Goal: Task Accomplishment & Management: Complete application form

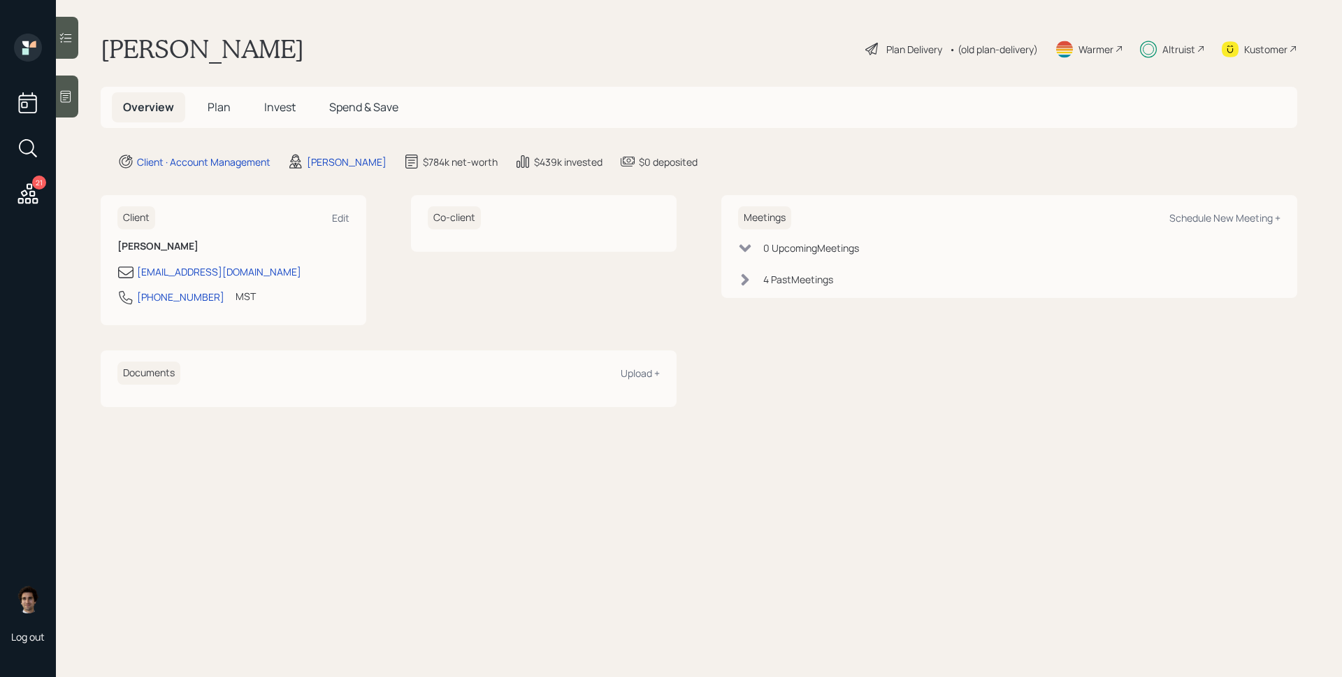
click at [222, 89] on div "Overview Plan Invest Spend & Save" at bounding box center [699, 107] width 1197 height 41
click at [220, 109] on span "Plan" at bounding box center [219, 106] width 23 height 15
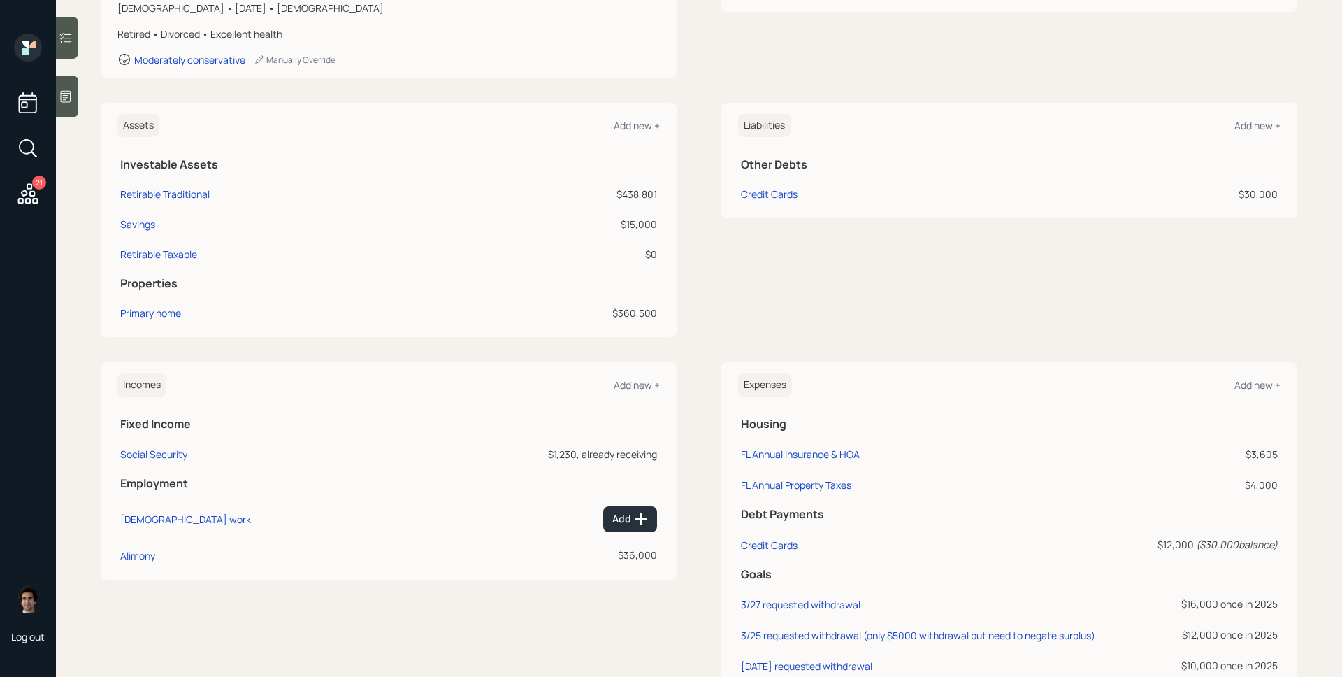
scroll to position [263, 0]
